Goal: Check status: Check status

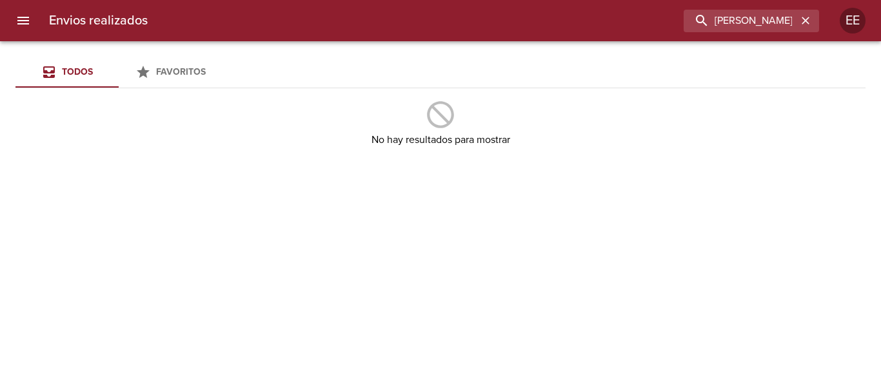
click at [28, 25] on div "Envios realizados [PERSON_NAME] j EE" at bounding box center [440, 20] width 881 height 41
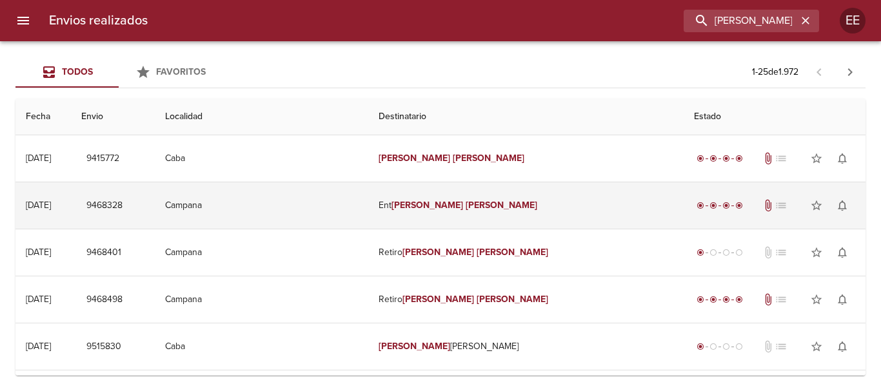
click at [362, 222] on td "Campana" at bounding box center [261, 205] width 213 height 46
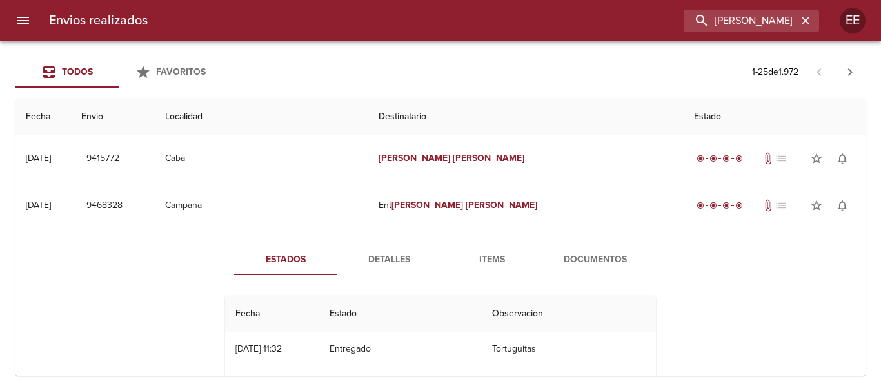
click at [634, 282] on div "Estados Detalles Items Documentos Fecha Estado Observacion 08/08 [DATE] 11:32 E…" at bounding box center [440, 377] width 464 height 266
click at [619, 268] on button "Documentos" at bounding box center [595, 259] width 103 height 31
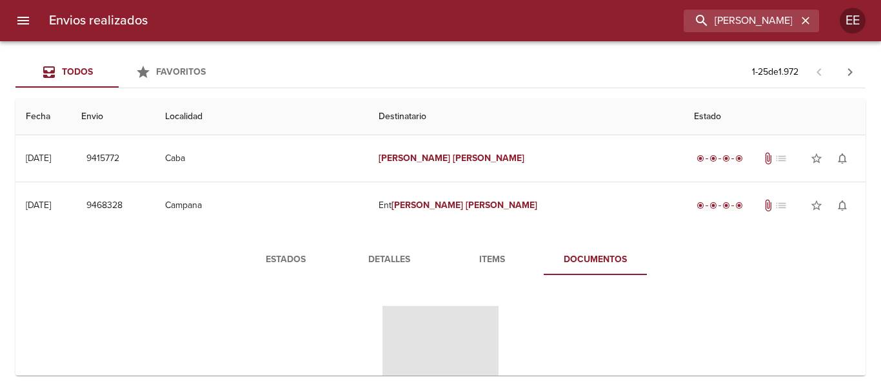
scroll to position [64, 0]
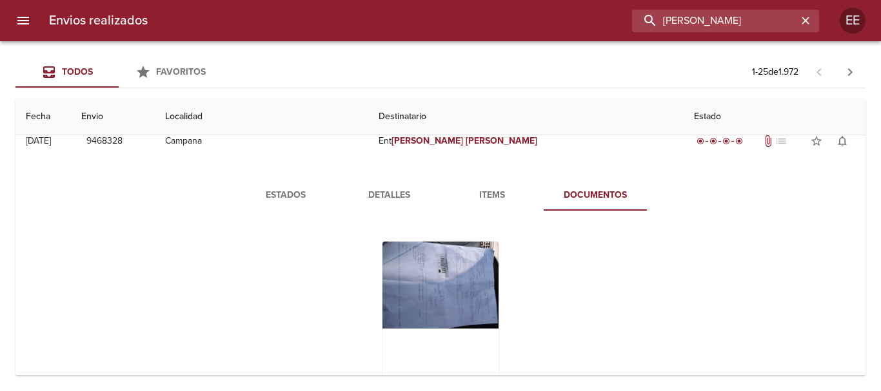
drag, startPoint x: 789, startPoint y: 23, endPoint x: 434, endPoint y: 23, distance: 355.3
click at [445, 25] on div "[PERSON_NAME]" at bounding box center [488, 21] width 661 height 23
paste input "[PERSON_NAME]"
type input "[PERSON_NAME]"
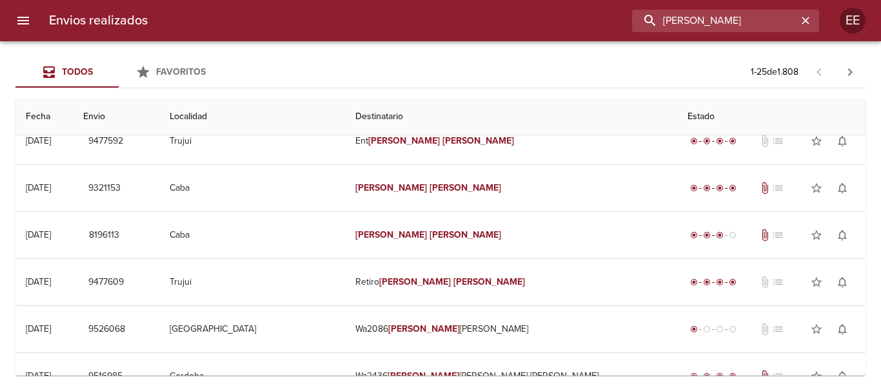
scroll to position [0, 0]
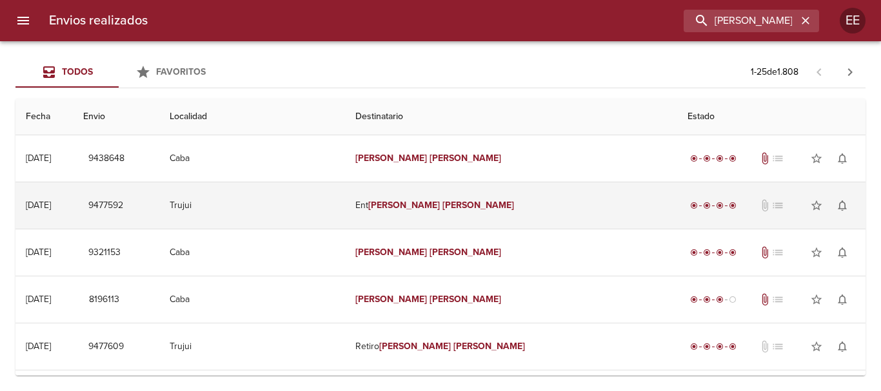
click at [342, 219] on td "Trujui" at bounding box center [252, 205] width 186 height 46
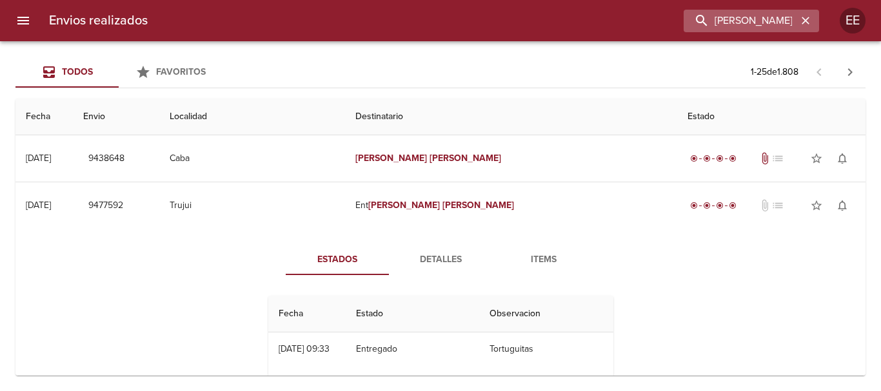
click at [805, 25] on icon "button" at bounding box center [805, 20] width 13 height 13
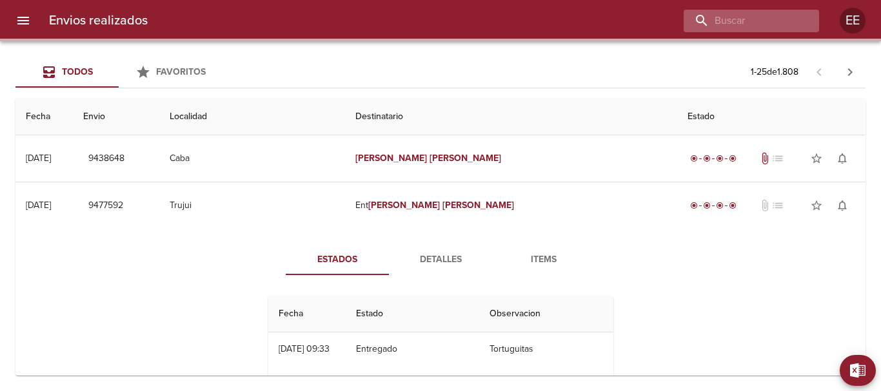
drag, startPoint x: 798, startPoint y: 19, endPoint x: 791, endPoint y: 21, distance: 7.5
click at [797, 19] on div at bounding box center [750, 21] width 135 height 23
paste input "83998"
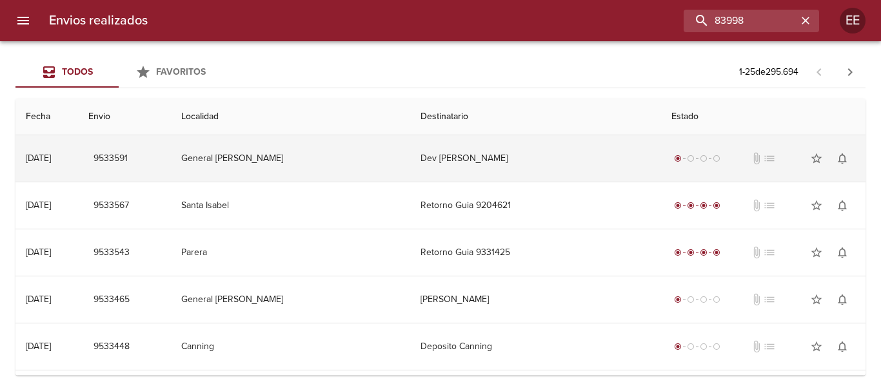
click at [344, 149] on td "General [PERSON_NAME]" at bounding box center [290, 158] width 239 height 46
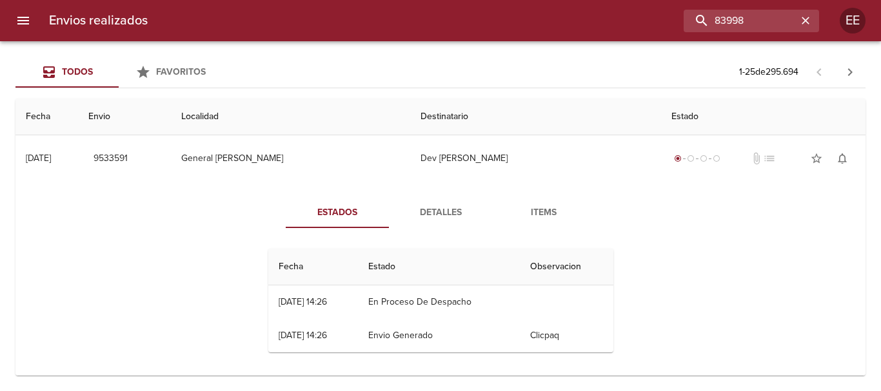
click at [418, 197] on div "Estados Detalles Items Fecha Estado Observacion 26/08 [DATE] 14:26 En Proceso D…" at bounding box center [440, 280] width 829 height 197
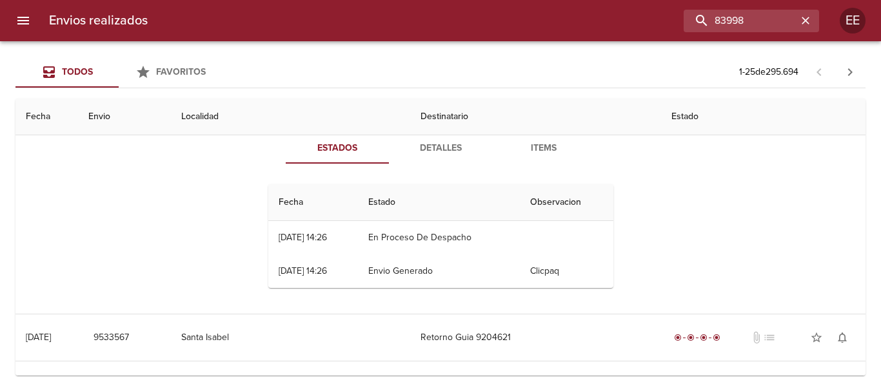
click at [426, 159] on button "Detalles" at bounding box center [440, 148] width 103 height 31
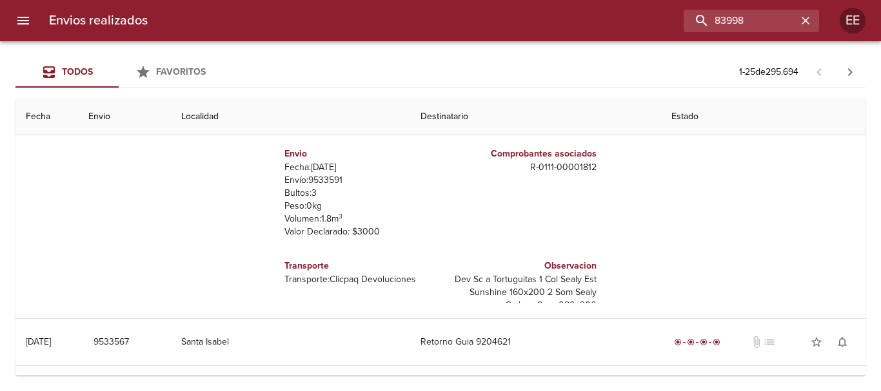
scroll to position [19, 0]
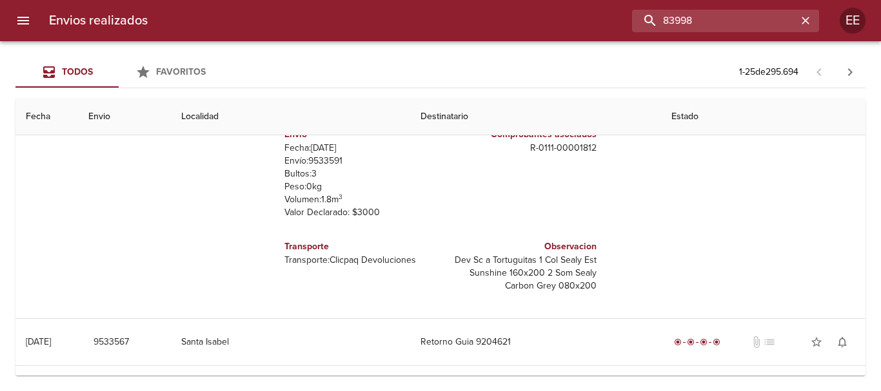
drag, startPoint x: 749, startPoint y: 10, endPoint x: 494, endPoint y: 23, distance: 255.7
click at [494, 23] on div "83998" at bounding box center [488, 21] width 661 height 23
paste input "[PERSON_NAME]"
type input "[PERSON_NAME]"
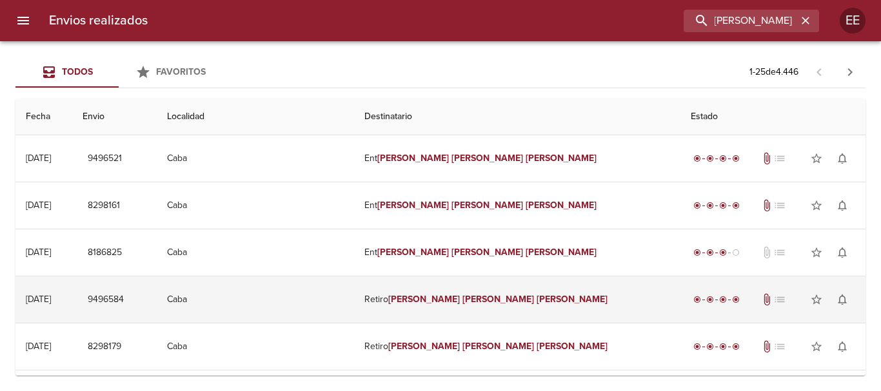
scroll to position [0, 0]
click at [313, 302] on td "Caba" at bounding box center [255, 300] width 197 height 46
